Goal: Information Seeking & Learning: Learn about a topic

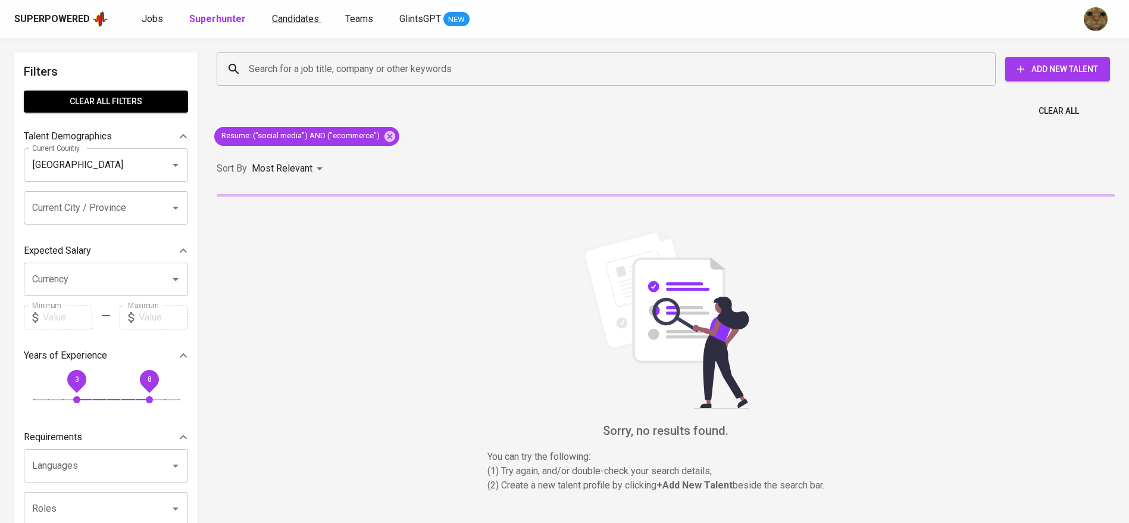
click at [278, 21] on span "Candidates" at bounding box center [295, 18] width 47 height 11
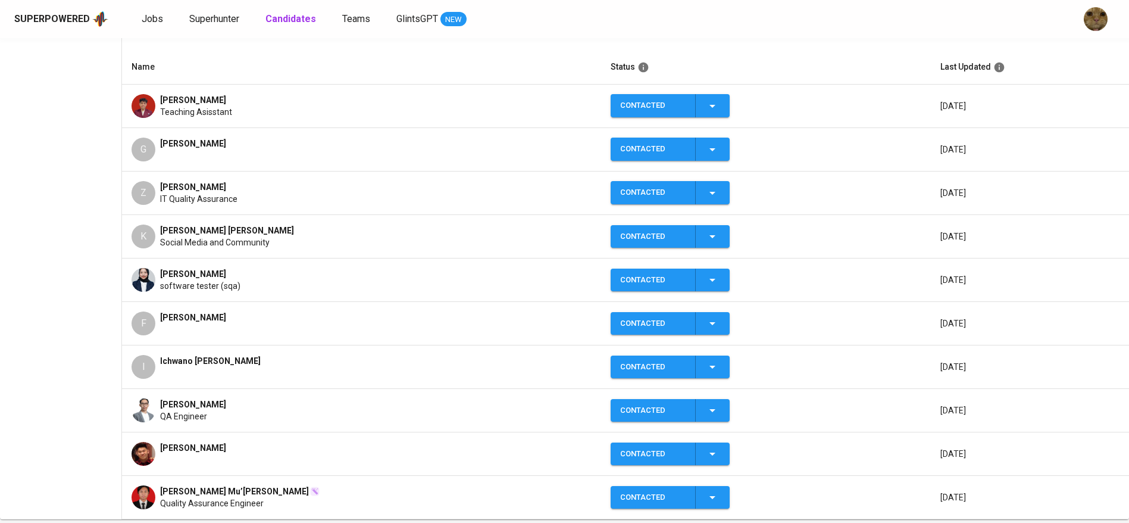
scroll to position [278, 0]
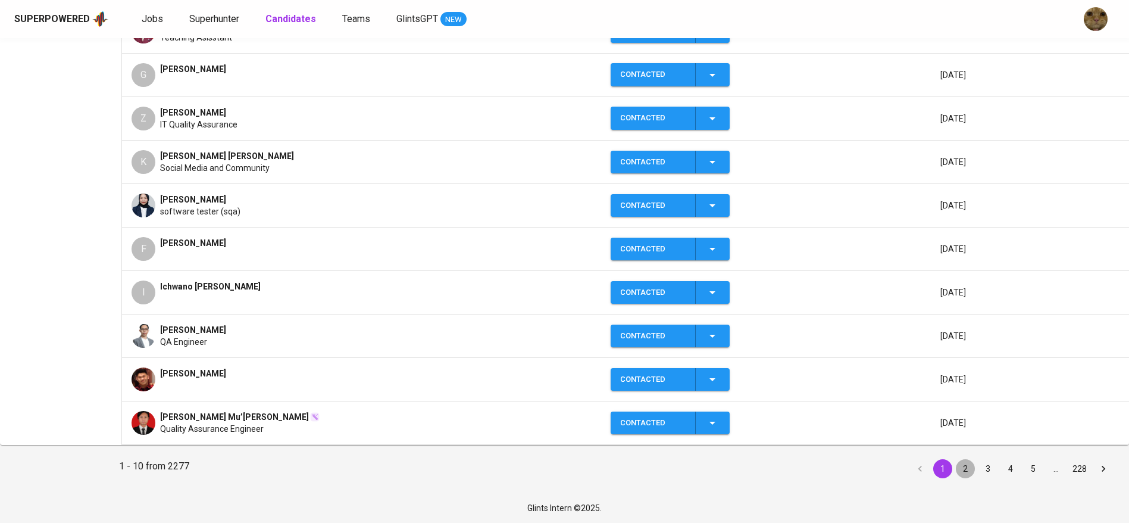
click at [963, 465] on button "2" at bounding box center [965, 468] width 19 height 19
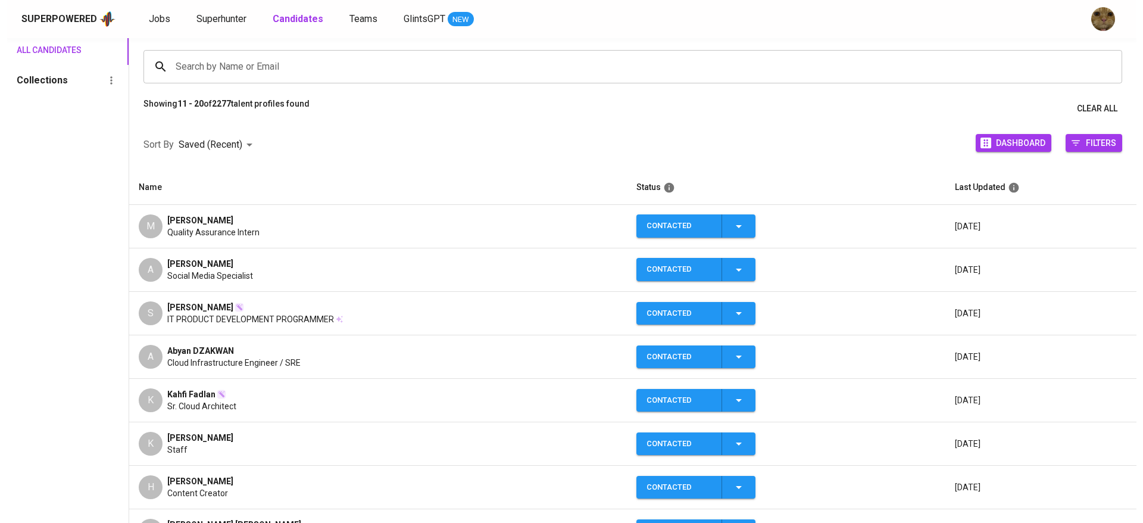
scroll to position [84, 0]
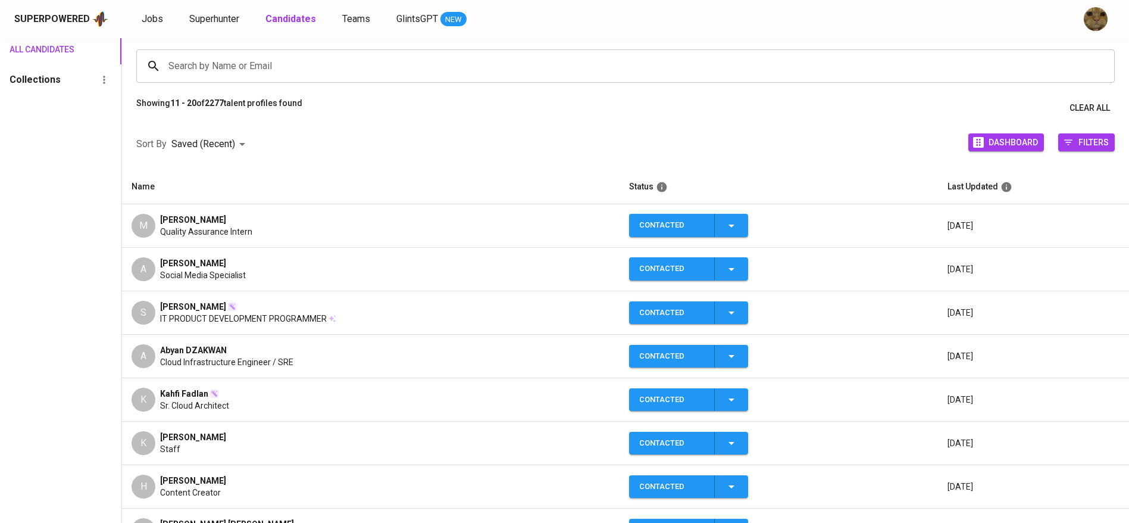
click at [297, 268] on div "A Annisyah Maulidinna Social Media Specialist" at bounding box center [371, 269] width 479 height 24
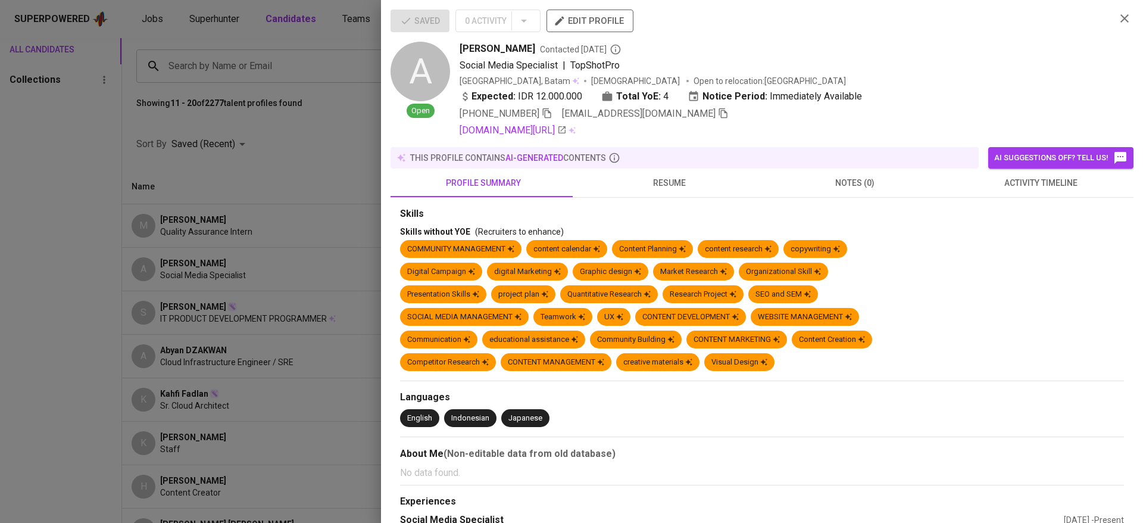
click at [994, 196] on button "activity timeline" at bounding box center [1041, 182] width 186 height 29
click at [996, 185] on span "activity timeline" at bounding box center [1040, 183] width 171 height 15
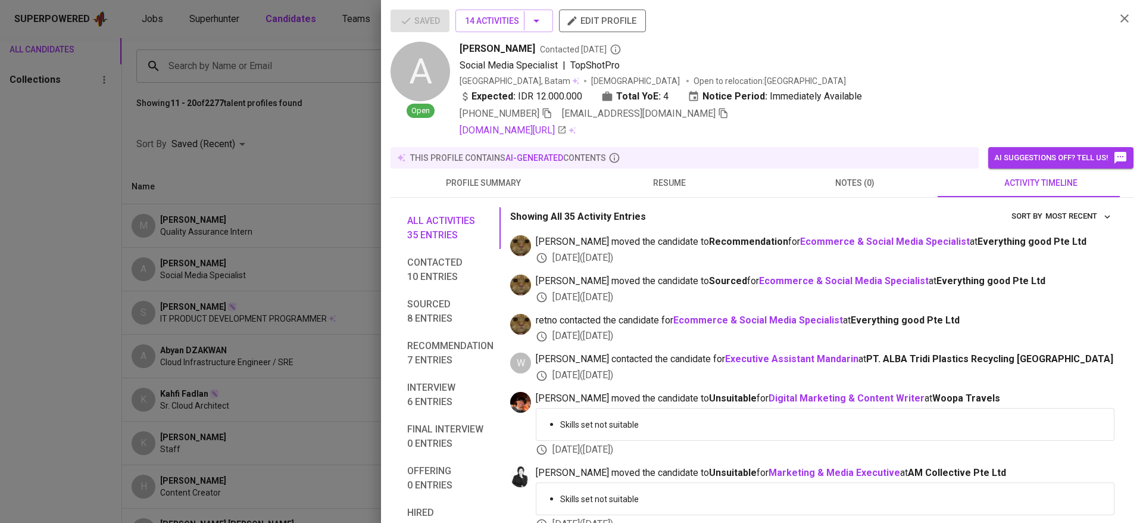
click at [673, 120] on span "maulidina.xvi@gmail.com" at bounding box center [645, 114] width 167 height 14
click at [719, 114] on icon "button" at bounding box center [723, 113] width 8 height 10
click at [647, 176] on span "resume" at bounding box center [668, 183] width 171 height 15
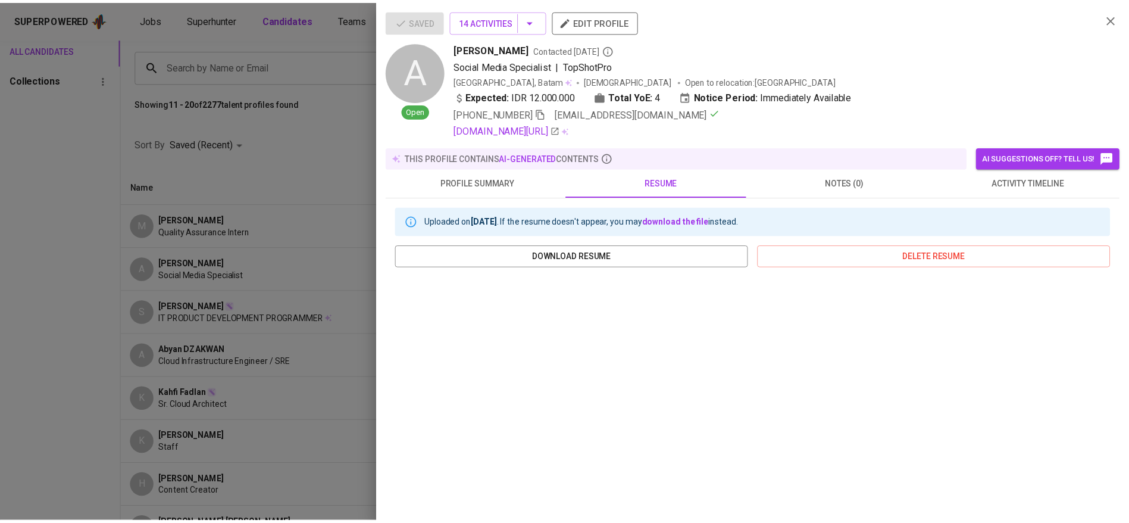
scroll to position [80, 0]
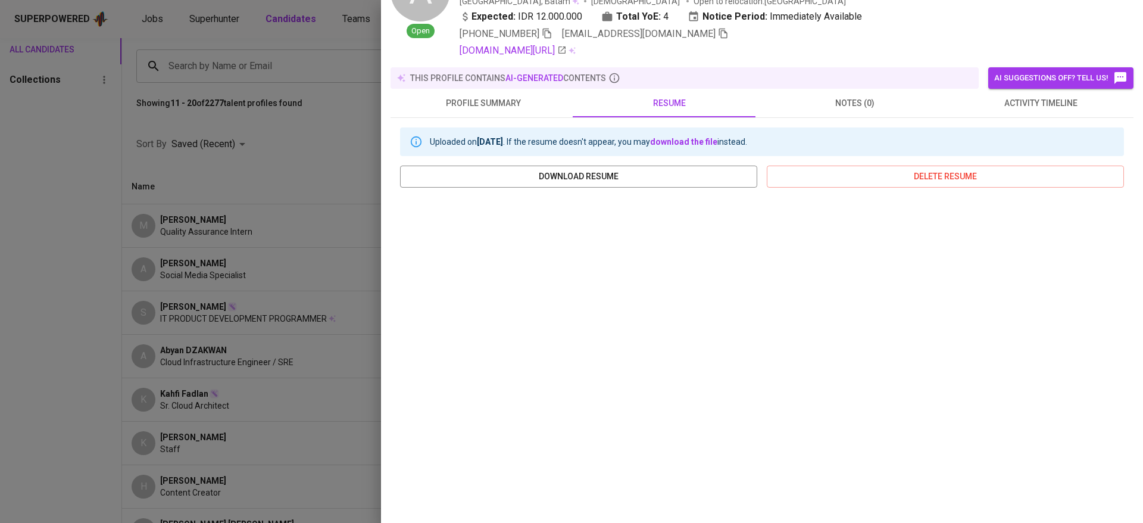
click at [224, 230] on div at bounding box center [571, 261] width 1143 height 523
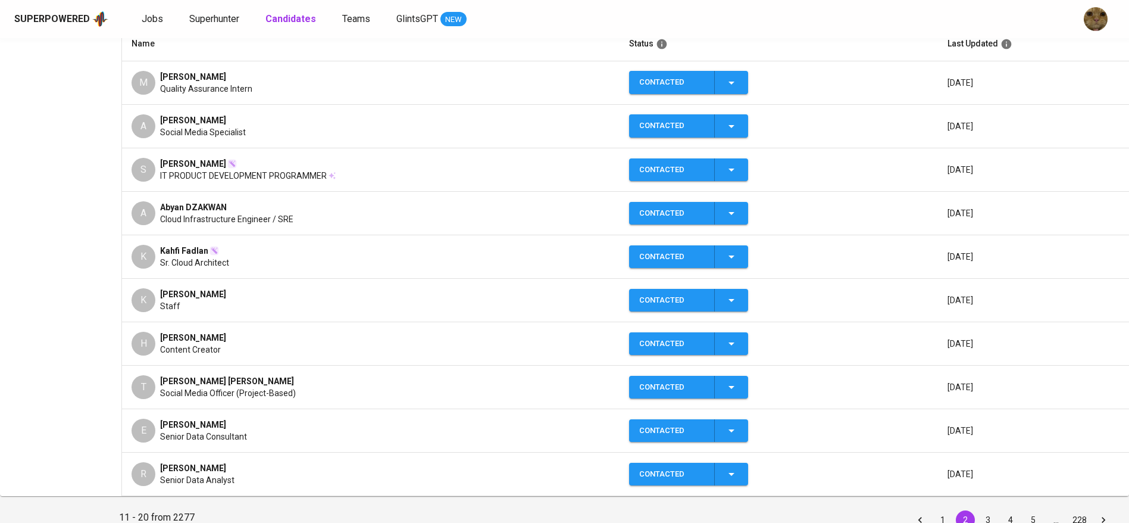
scroll to position [278, 0]
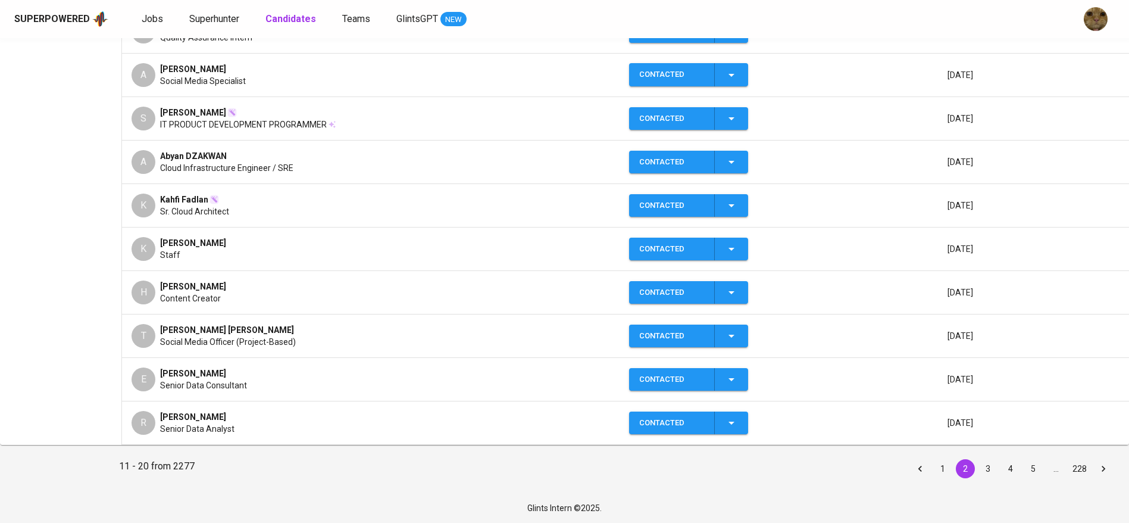
click at [939, 465] on button "1" at bounding box center [942, 468] width 19 height 19
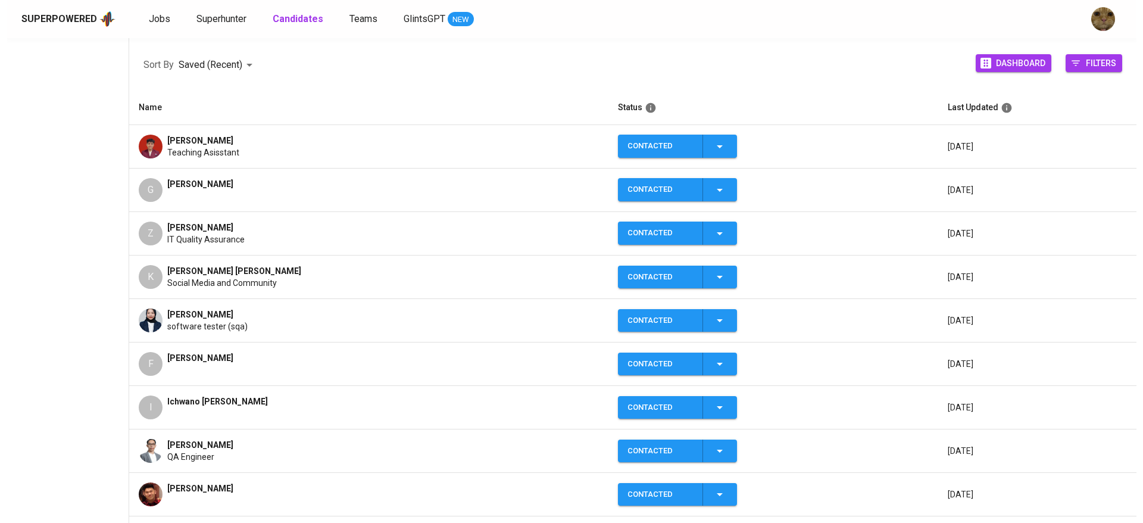
scroll to position [162, 0]
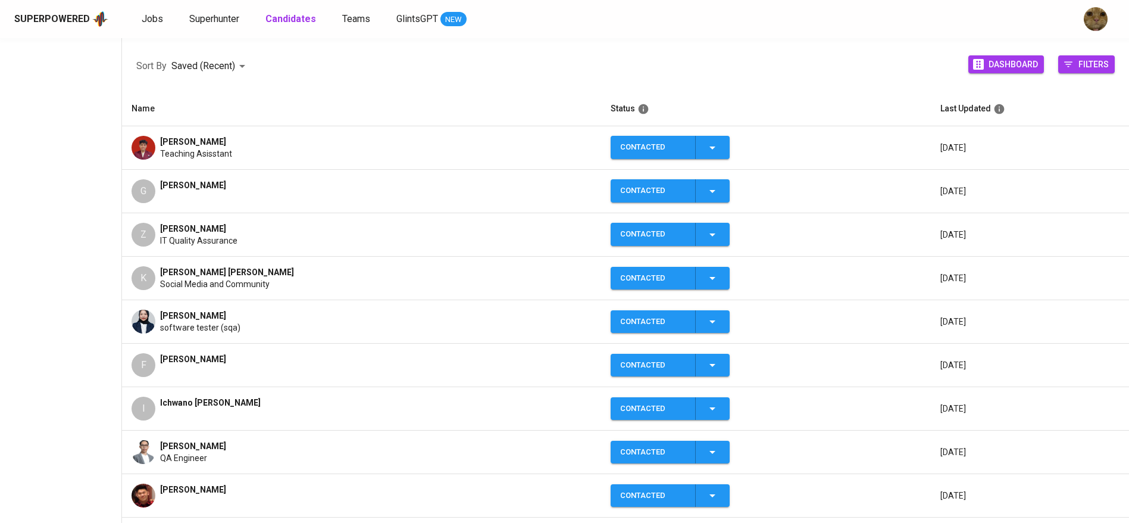
click at [204, 278] on span "Social Media and Community" at bounding box center [215, 284] width 110 height 12
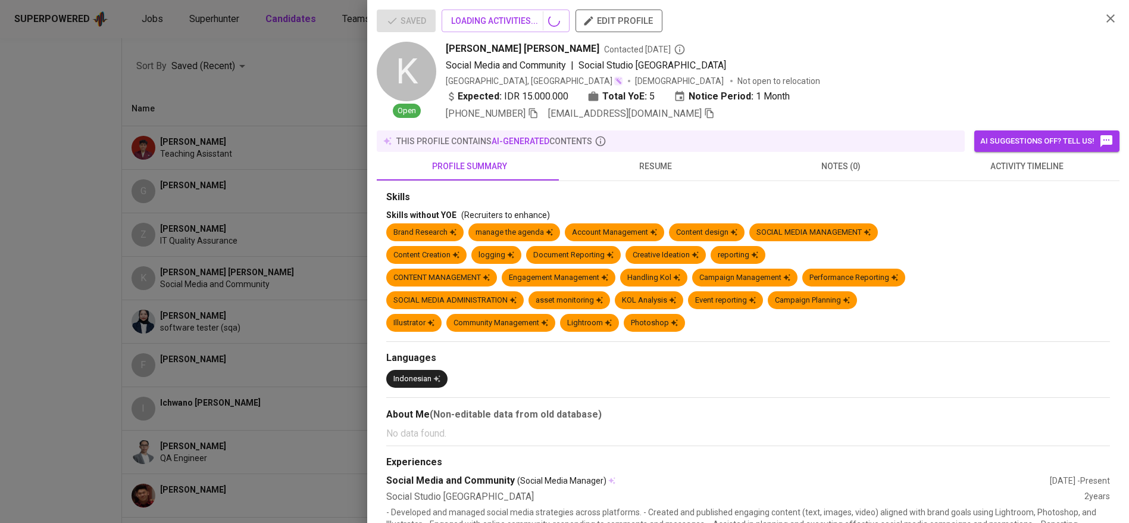
click at [663, 162] on span "resume" at bounding box center [655, 166] width 171 height 15
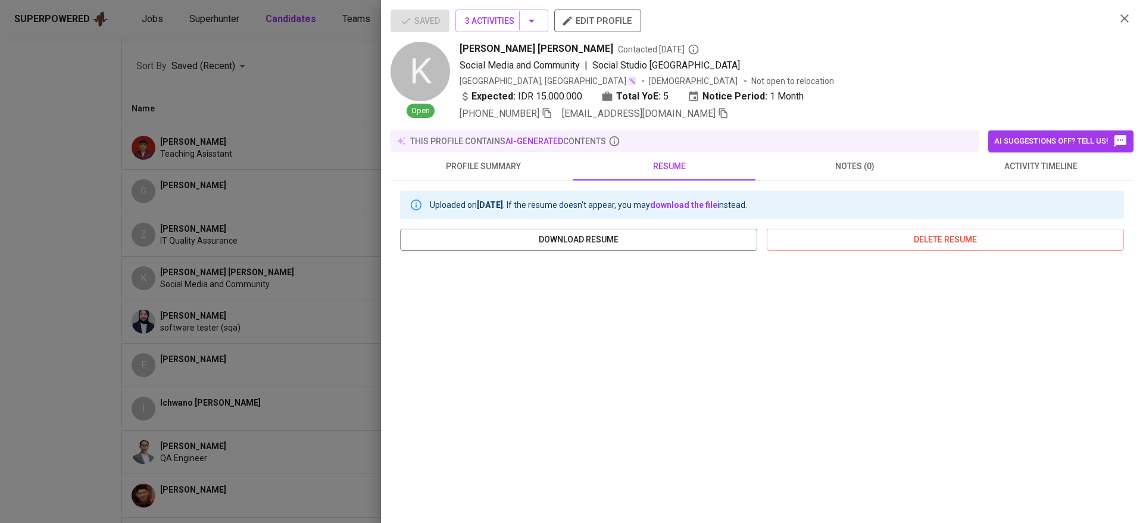
scroll to position [34, 0]
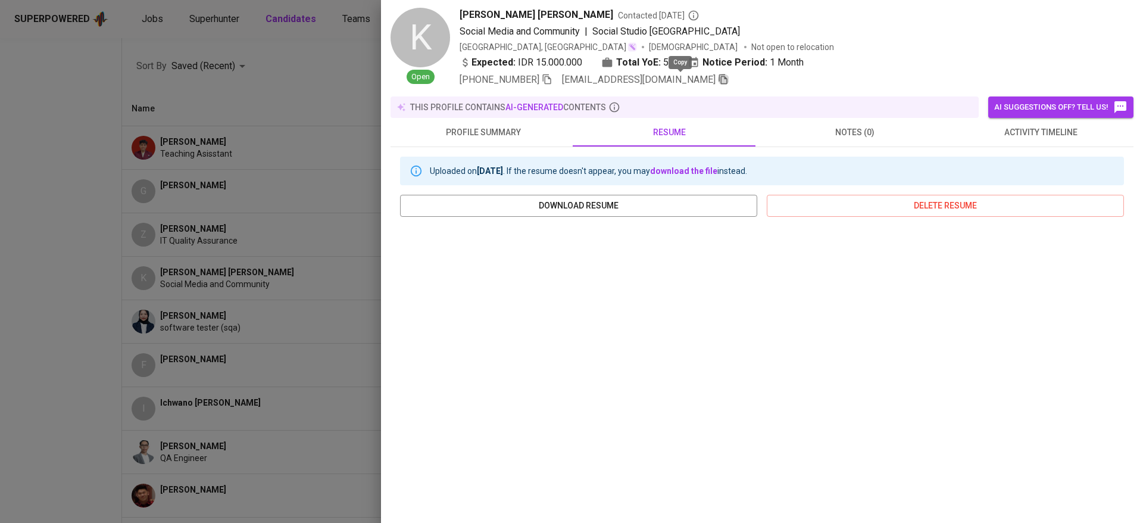
click at [719, 79] on icon "button" at bounding box center [723, 79] width 8 height 10
